Goal: Task Accomplishment & Management: Manage account settings

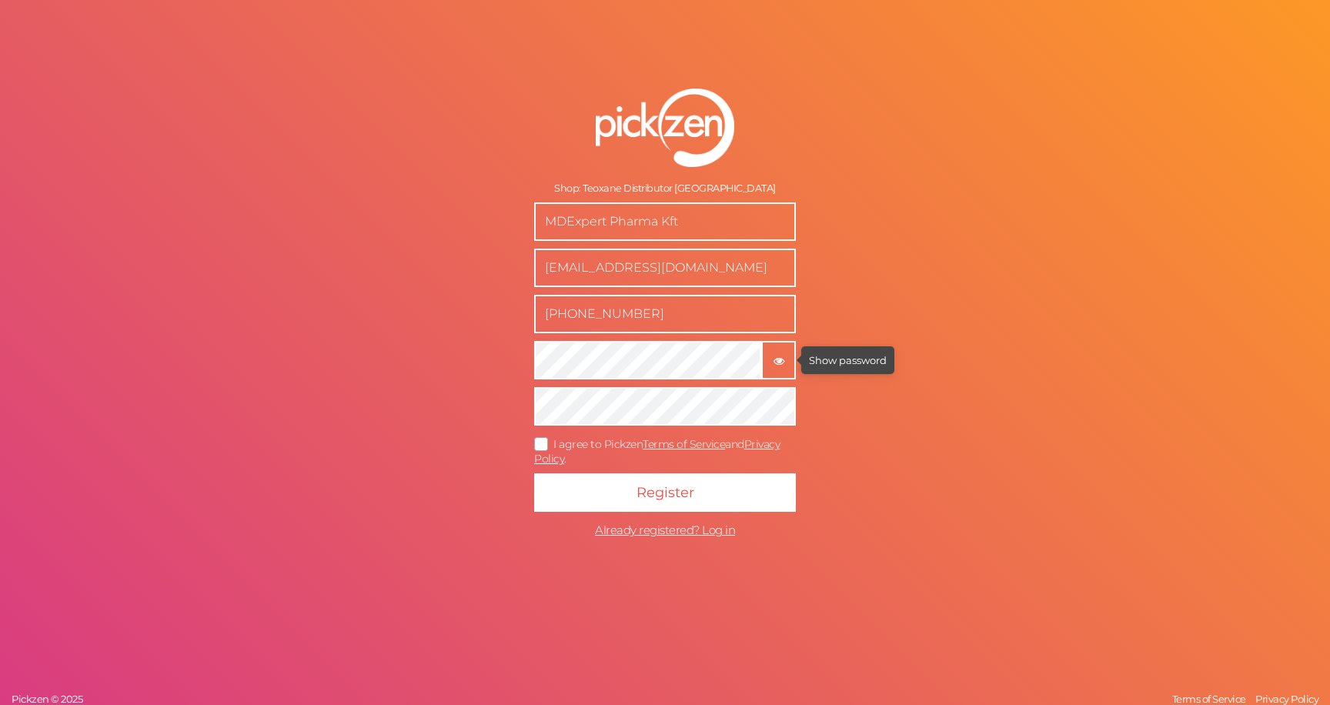
click at [780, 364] on icon "button" at bounding box center [778, 360] width 11 height 11
click at [726, 382] on form "Shop: Teoxane Distributor Hungary MDExpert Pharma Kft support@mdexpert.hu +3620…" at bounding box center [664, 317] width 385 height 519
click at [599, 442] on span "I agree to Pickzen Terms of Service and Privacy Policy ." at bounding box center [656, 451] width 245 height 28
click at [0, 0] on input "I agree to Pickzen Terms of Service and Privacy Policy ." at bounding box center [0, 0] width 0 height 0
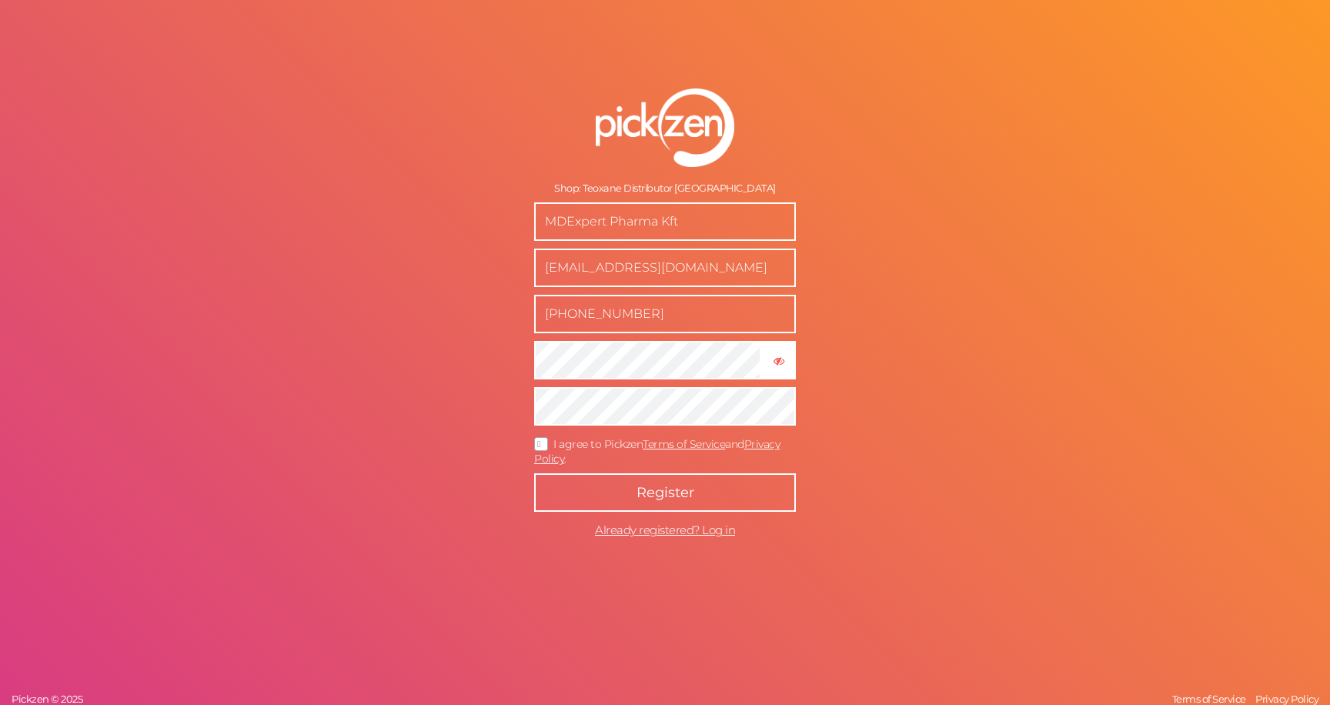
click at [606, 489] on button "Register" at bounding box center [665, 492] width 262 height 38
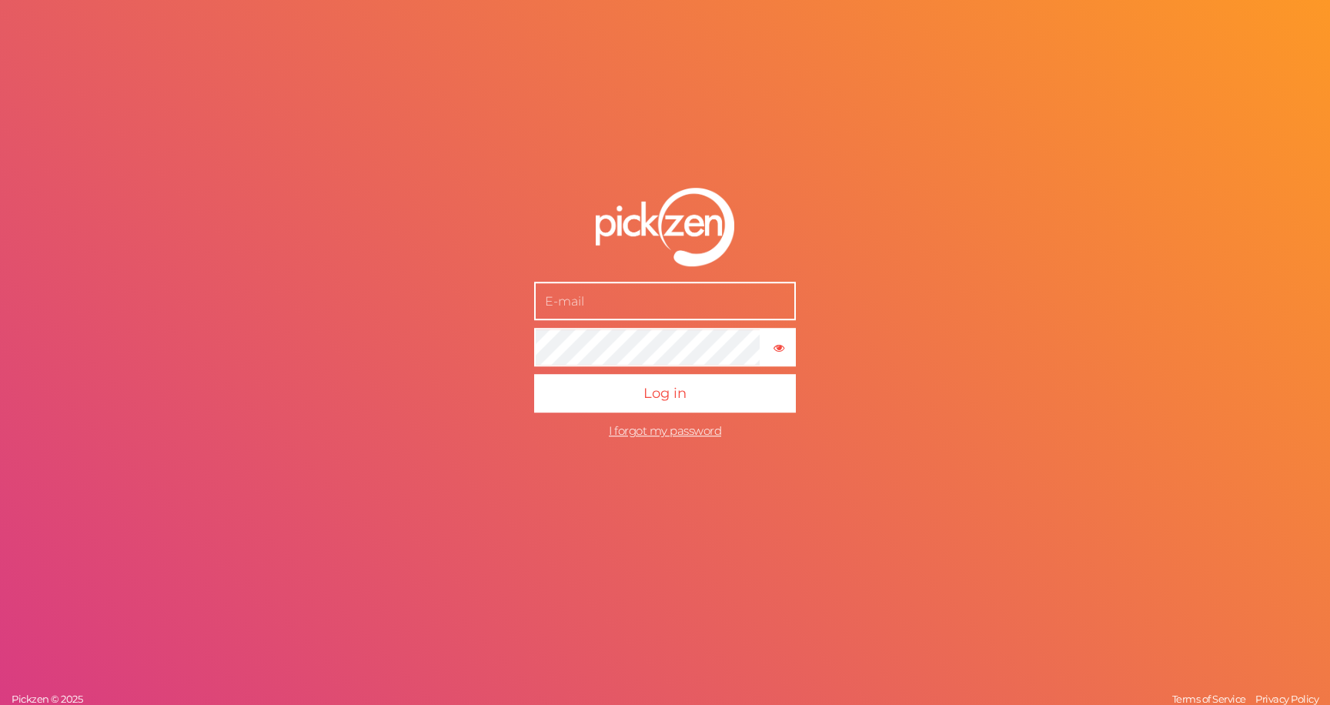
type input "[EMAIL_ADDRESS][DOMAIN_NAME]"
click at [534, 374] on button "Log in" at bounding box center [665, 393] width 262 height 38
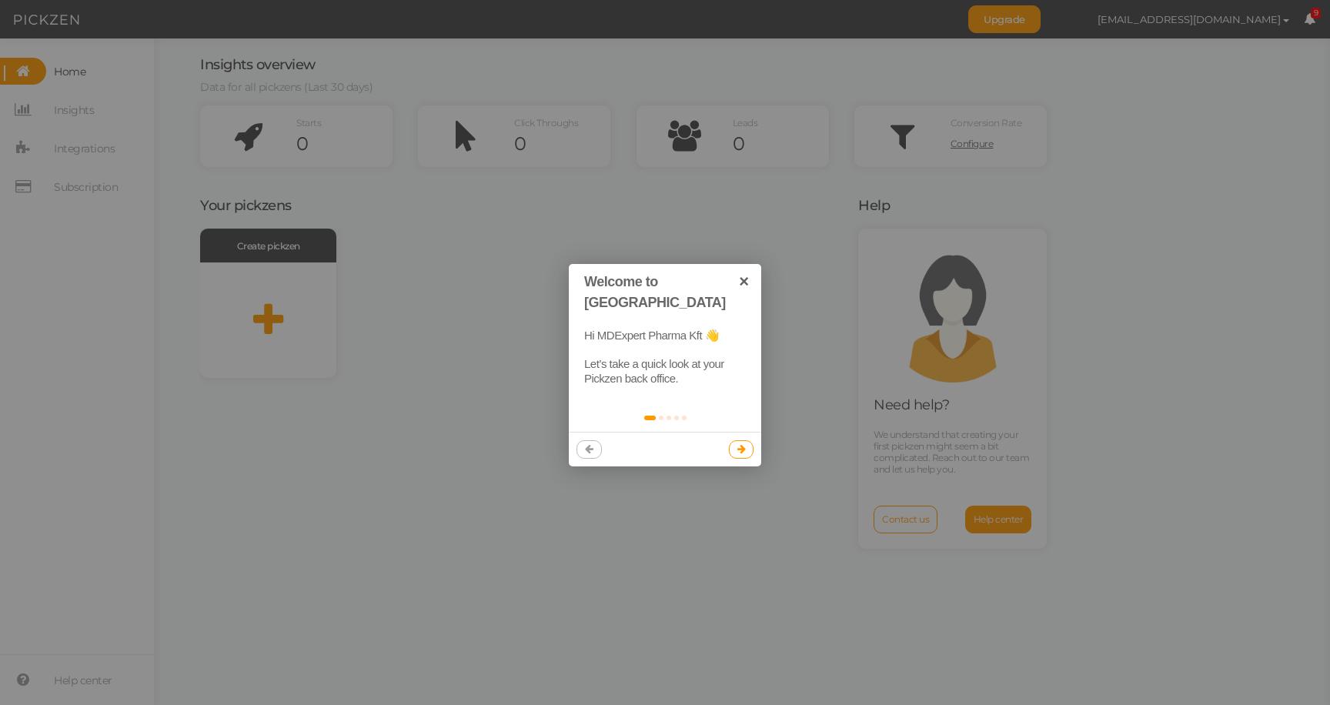
click at [748, 440] on link at bounding box center [741, 449] width 25 height 18
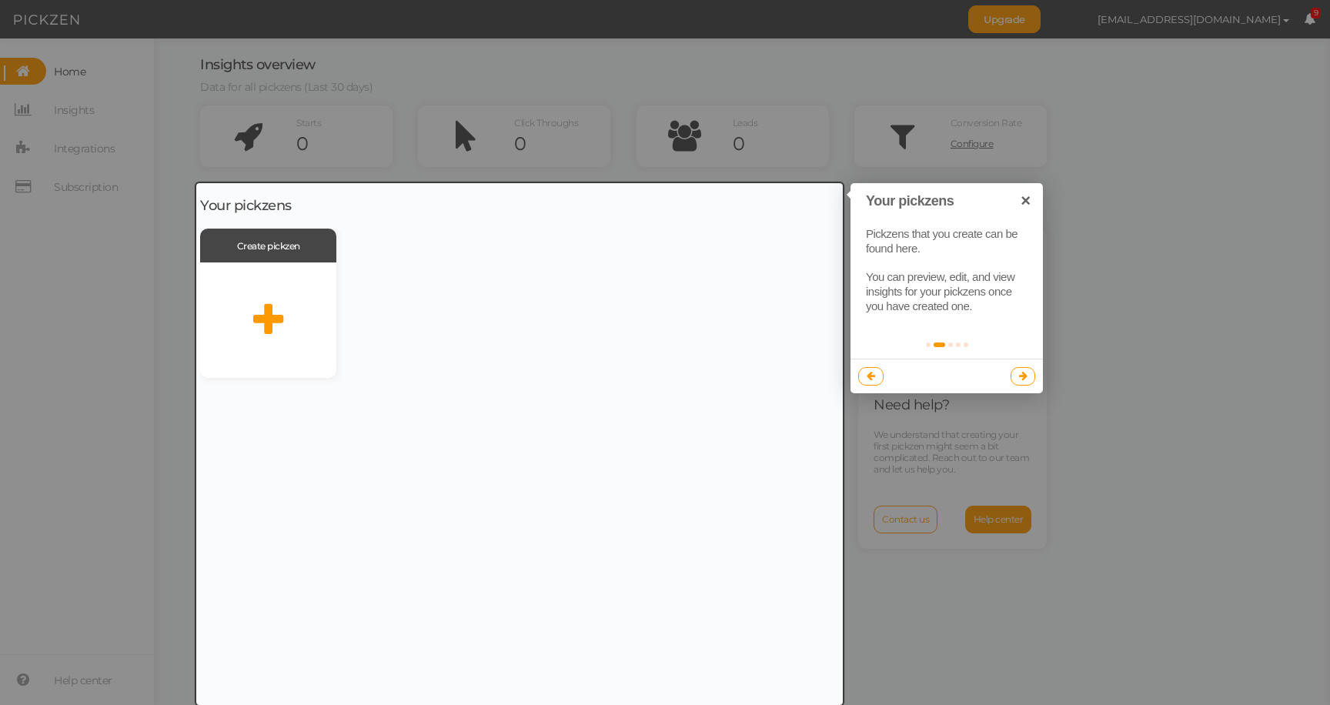
click at [744, 344] on div at bounding box center [519, 444] width 646 height 522
click at [1014, 378] on link at bounding box center [1022, 376] width 25 height 18
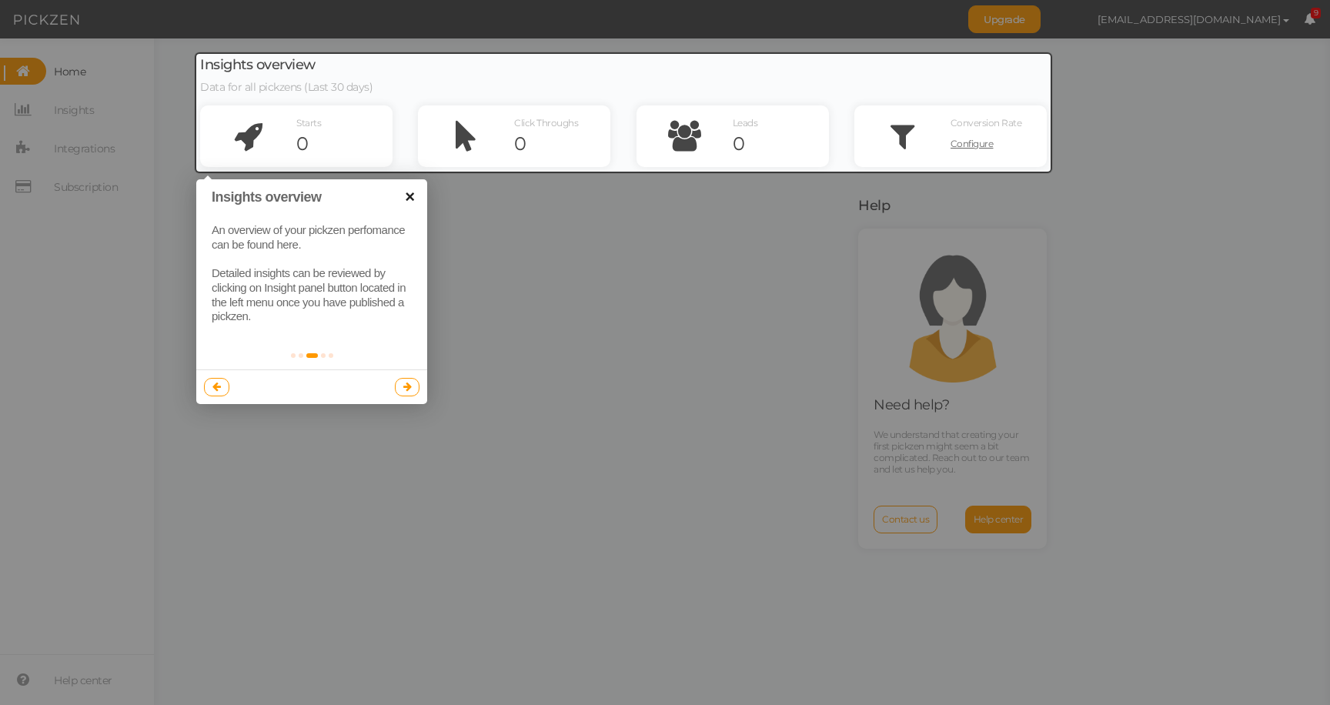
click at [403, 200] on link "×" at bounding box center [409, 196] width 35 height 35
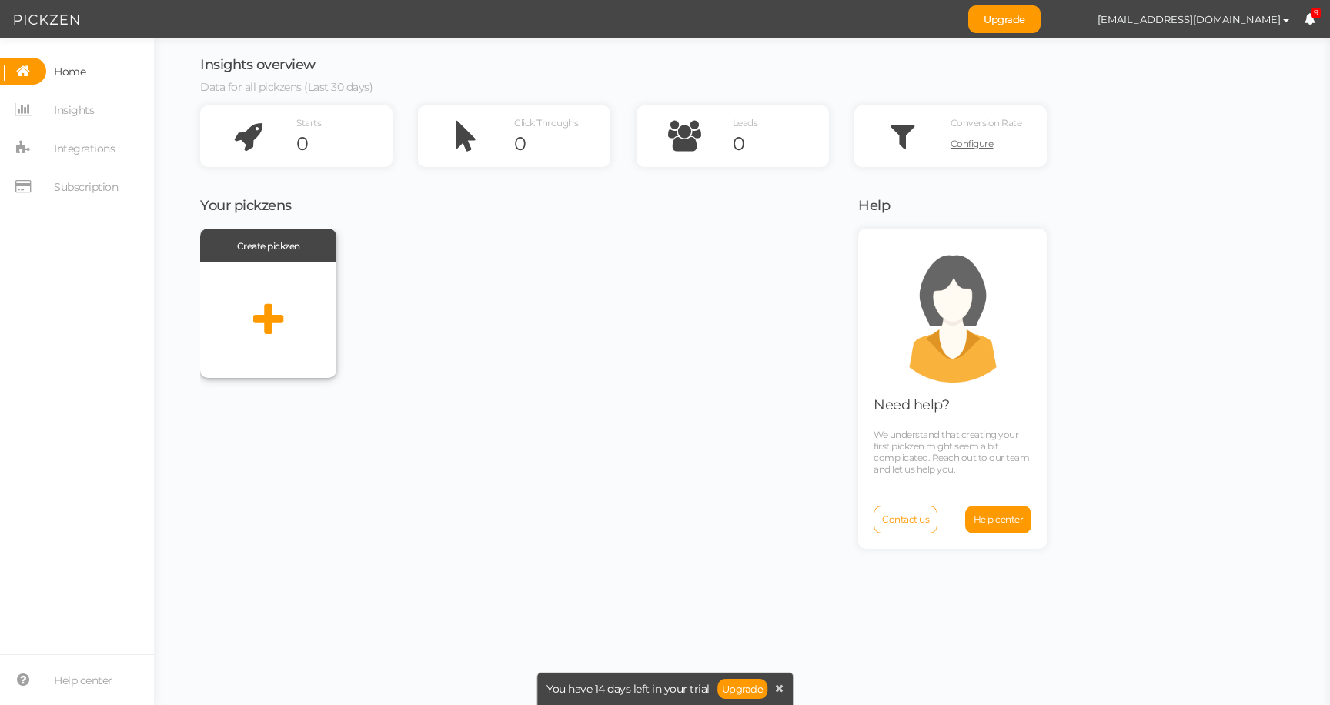
click at [269, 329] on icon at bounding box center [268, 320] width 30 height 38
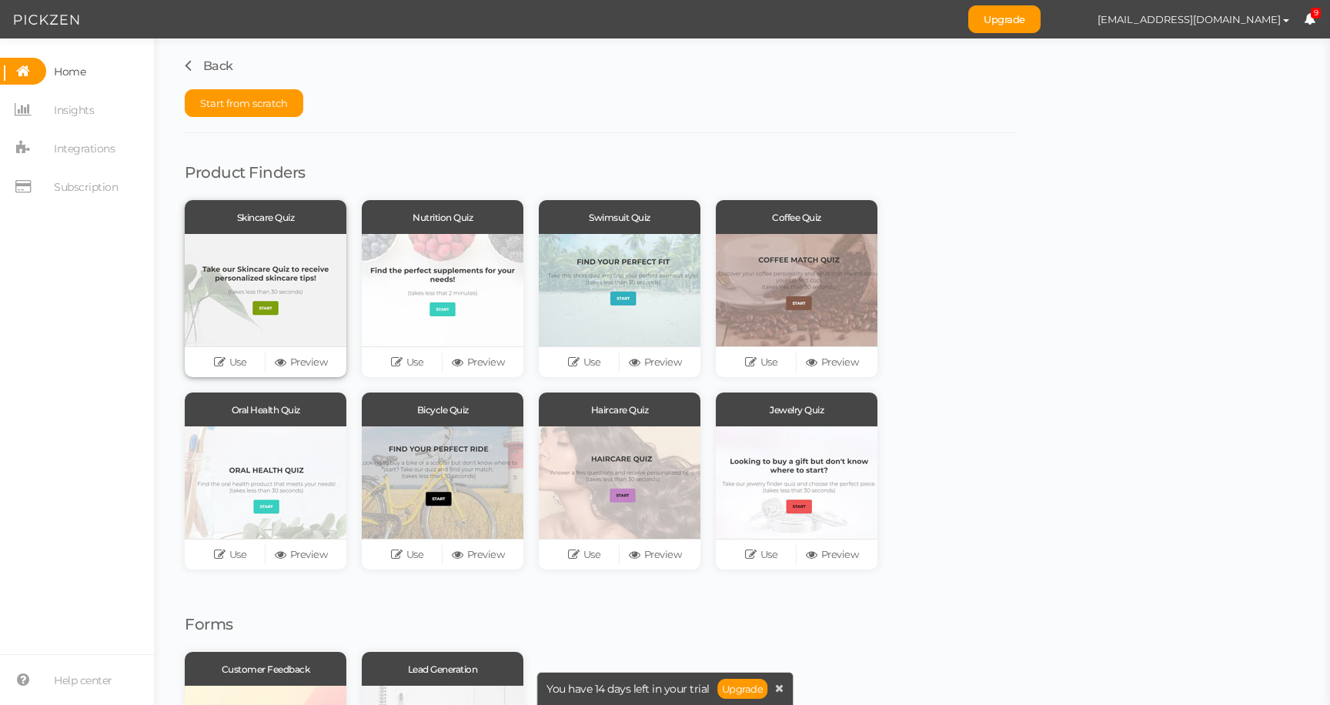
click at [302, 276] on div at bounding box center [266, 290] width 162 height 112
click at [302, 357] on link "Preview" at bounding box center [300, 363] width 71 height 22
click at [106, 198] on span "Subscription" at bounding box center [86, 187] width 64 height 25
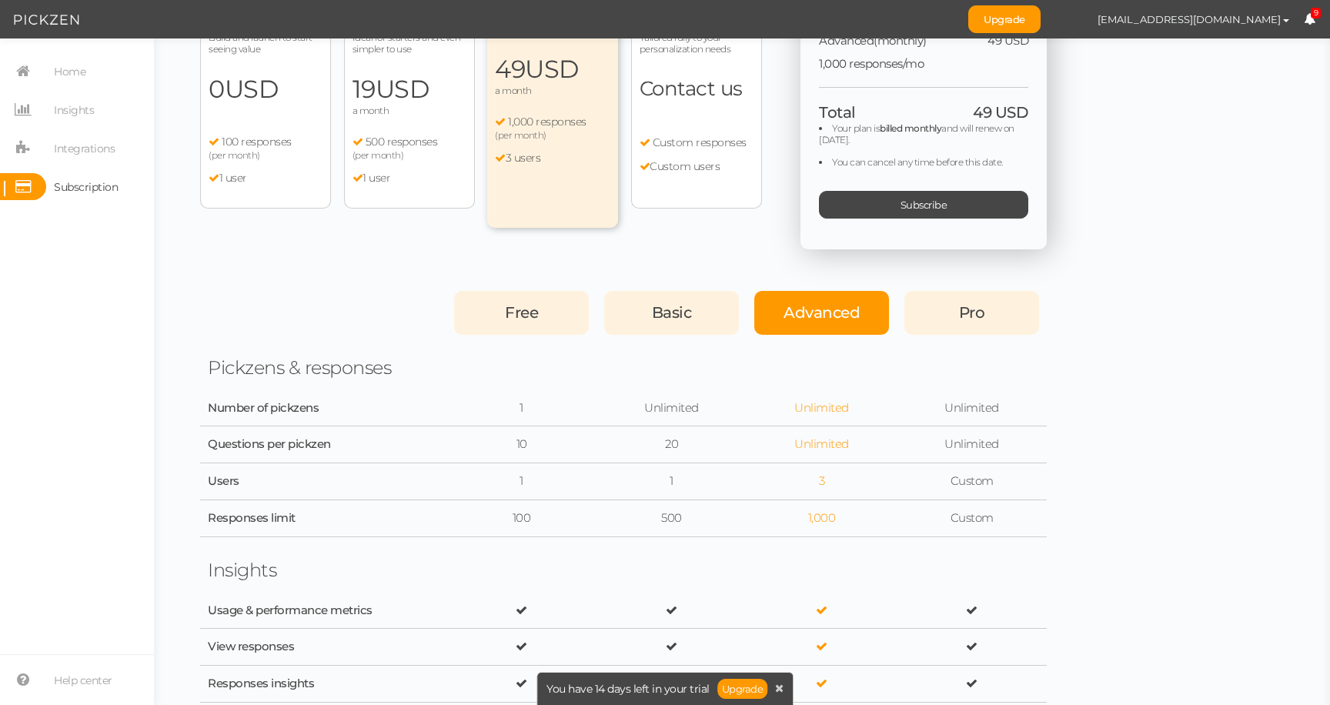
scroll to position [125, 0]
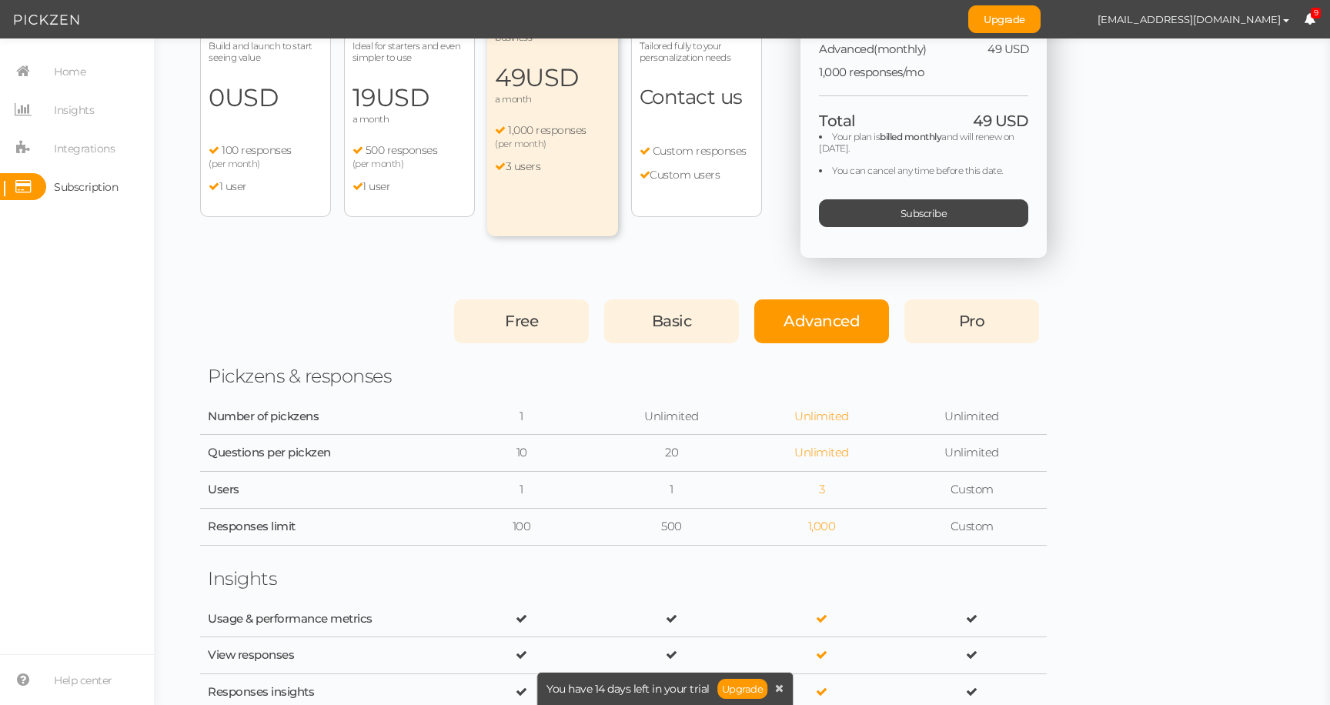
click at [523, 323] on span "Free" at bounding box center [521, 321] width 33 height 18
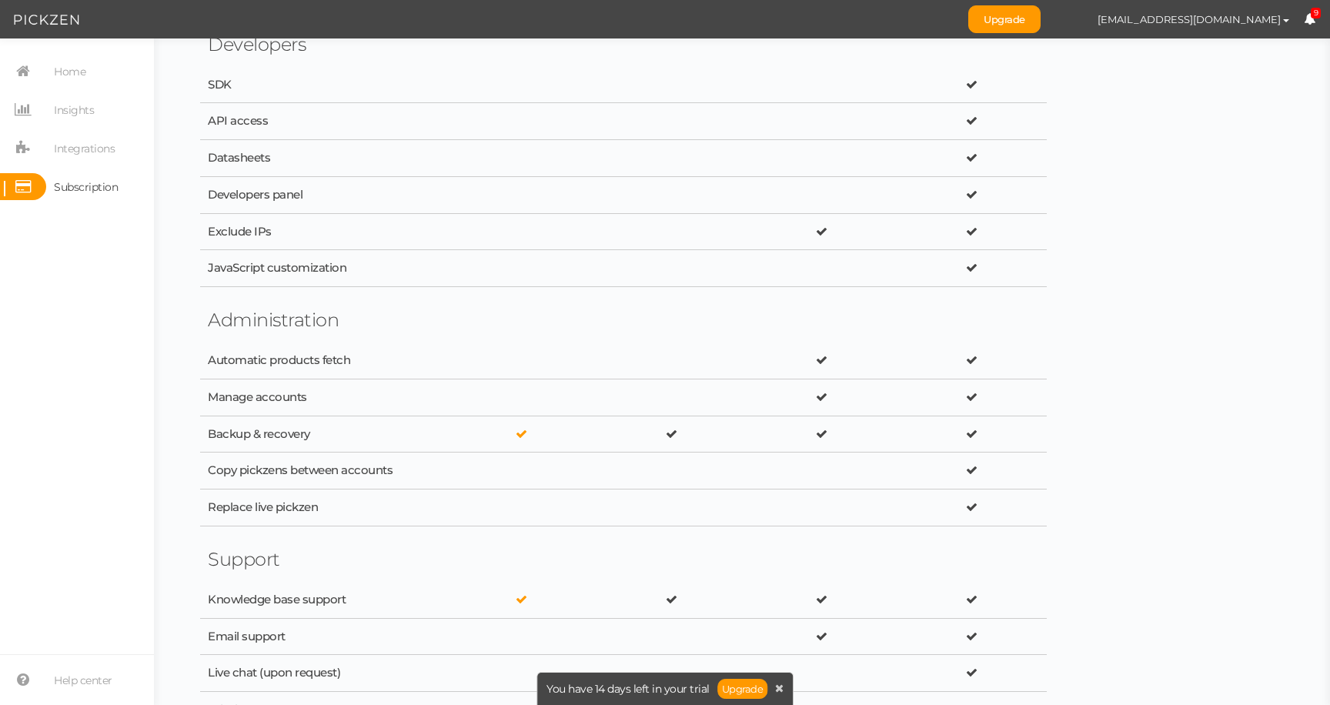
scroll to position [2542, 0]
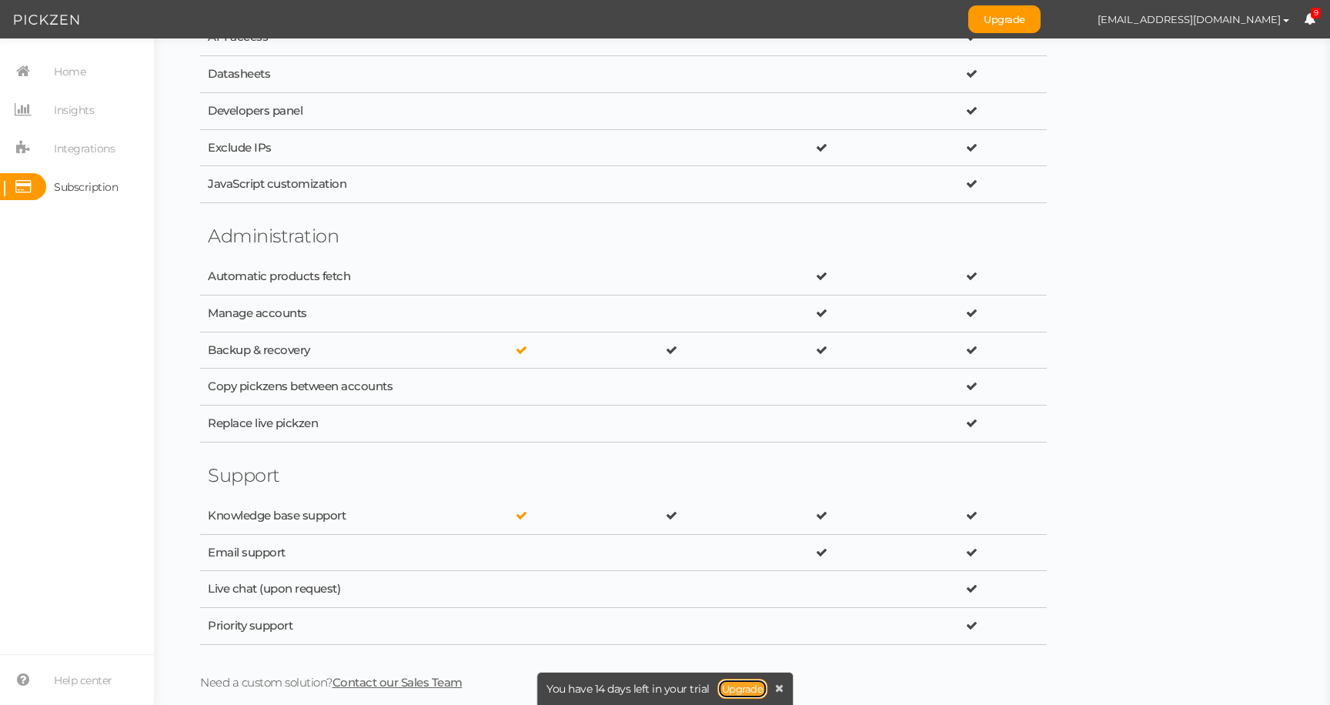
click at [726, 689] on link "Upgrade" at bounding box center [742, 689] width 51 height 20
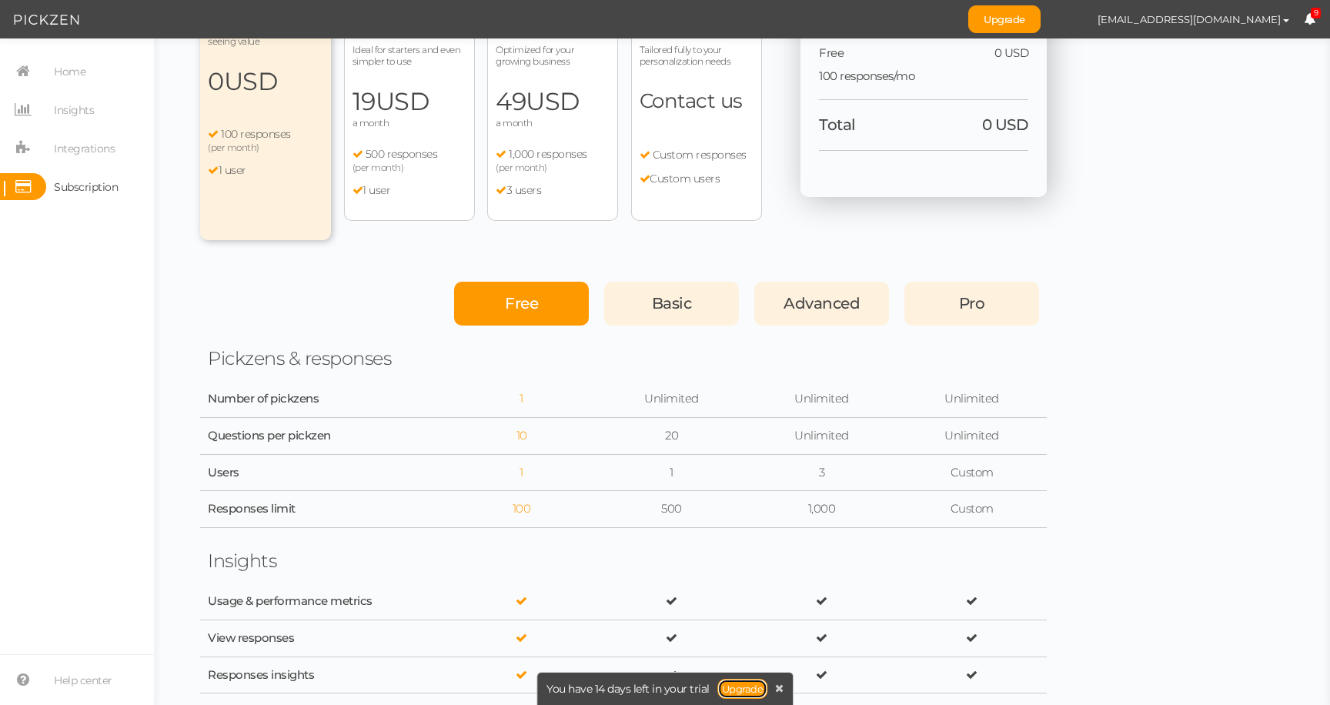
scroll to position [0, 0]
